Goal: Complete application form

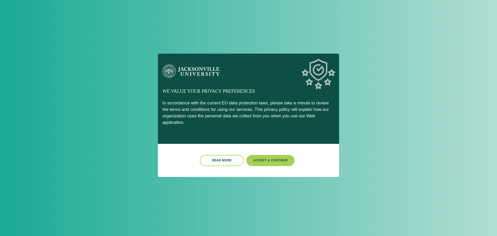
click at [271, 155] on button "Accept & Continue" at bounding box center [270, 160] width 48 height 11
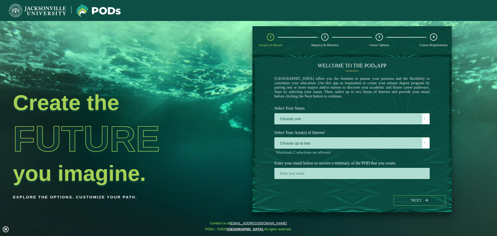
click at [317, 119] on label "Choose one" at bounding box center [352, 118] width 155 height 11
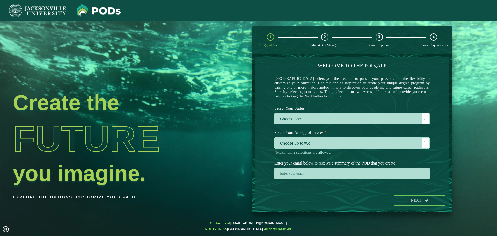
scroll to position [3, 24]
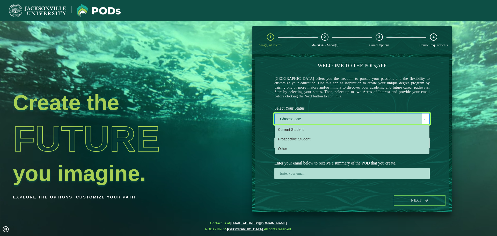
click at [340, 107] on label "Select Your Status" at bounding box center [351, 108] width 163 height 10
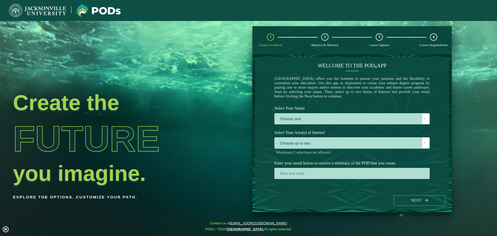
click at [324, 143] on span "Choose up to two" at bounding box center [352, 142] width 155 height 11
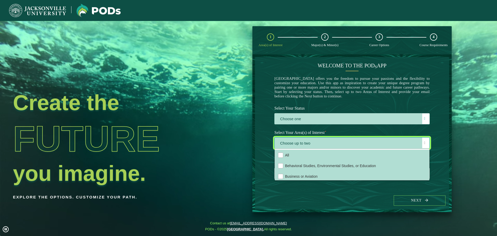
click at [293, 156] on li "All" at bounding box center [352, 155] width 154 height 11
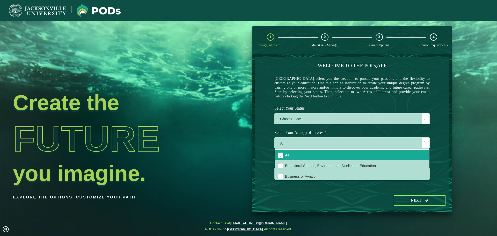
click at [338, 124] on label "Choose one" at bounding box center [352, 118] width 155 height 11
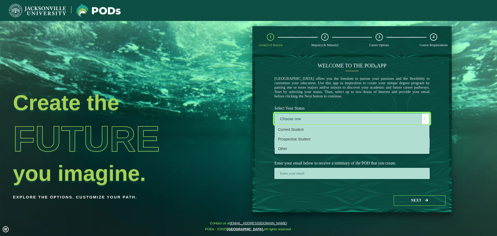
click at [436, 131] on div "Welcome to the POD s app [GEOGRAPHIC_DATA] offers you the freedom to pursue you…" at bounding box center [352, 124] width 194 height 134
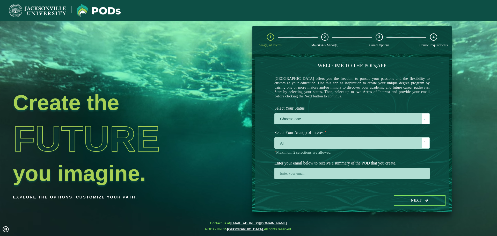
click at [420, 198] on button "Next" at bounding box center [420, 200] width 52 height 11
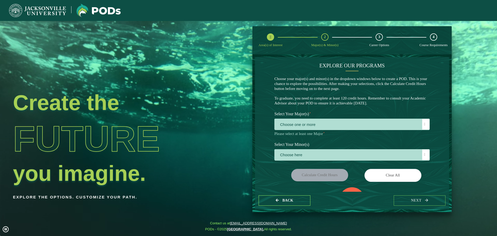
click at [341, 118] on div "Choose one or more" at bounding box center [351, 123] width 155 height 11
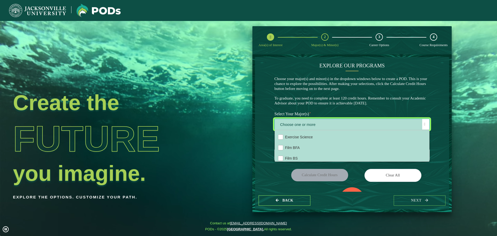
scroll to position [259, 0]
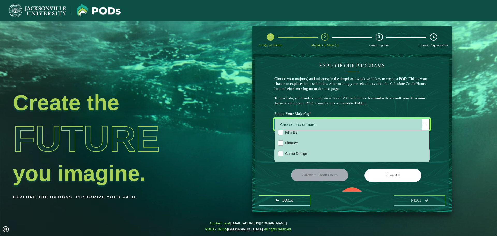
click at [315, 144] on li "Finance" at bounding box center [352, 142] width 154 height 11
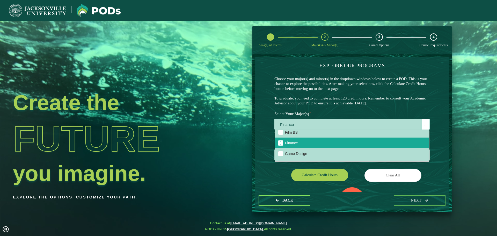
click at [343, 115] on label "Select Your Major(s) ⋆" at bounding box center [351, 114] width 163 height 10
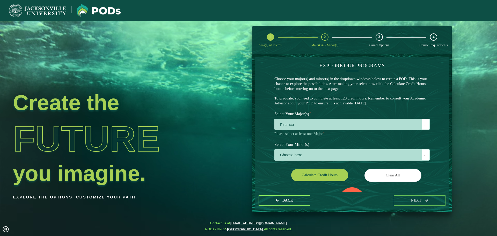
click at [333, 156] on span "Choose here" at bounding box center [352, 154] width 155 height 11
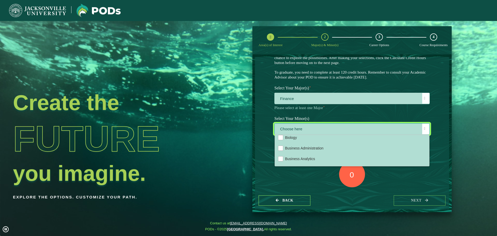
scroll to position [52, 0]
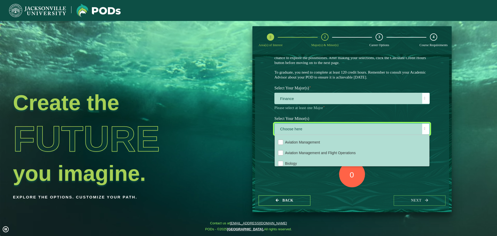
click at [307, 142] on span "Aviation Management" at bounding box center [302, 142] width 35 height 4
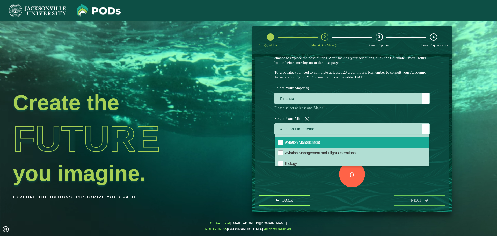
click at [395, 180] on div "0 Total Credit Hours" at bounding box center [351, 183] width 163 height 44
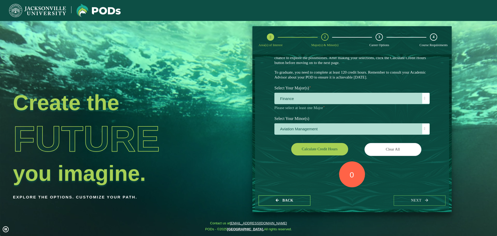
click at [325, 146] on button "Calculate credit hours" at bounding box center [319, 149] width 57 height 12
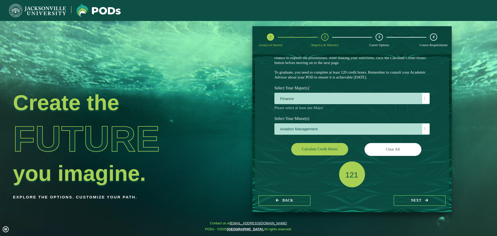
scroll to position [30, 0]
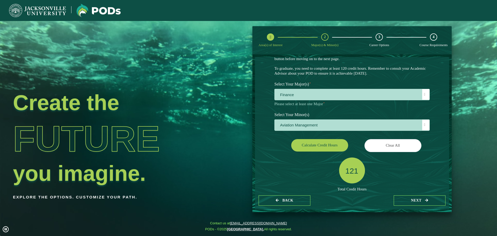
click at [413, 202] on button "next" at bounding box center [420, 200] width 52 height 11
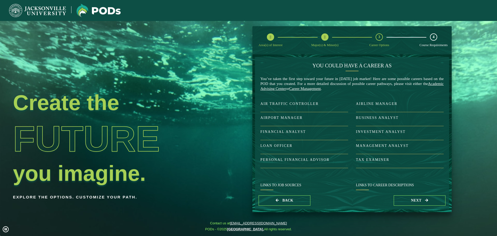
click at [412, 202] on button "next" at bounding box center [420, 200] width 52 height 11
